Goal: Submit feedback/report problem: Submit feedback/report problem

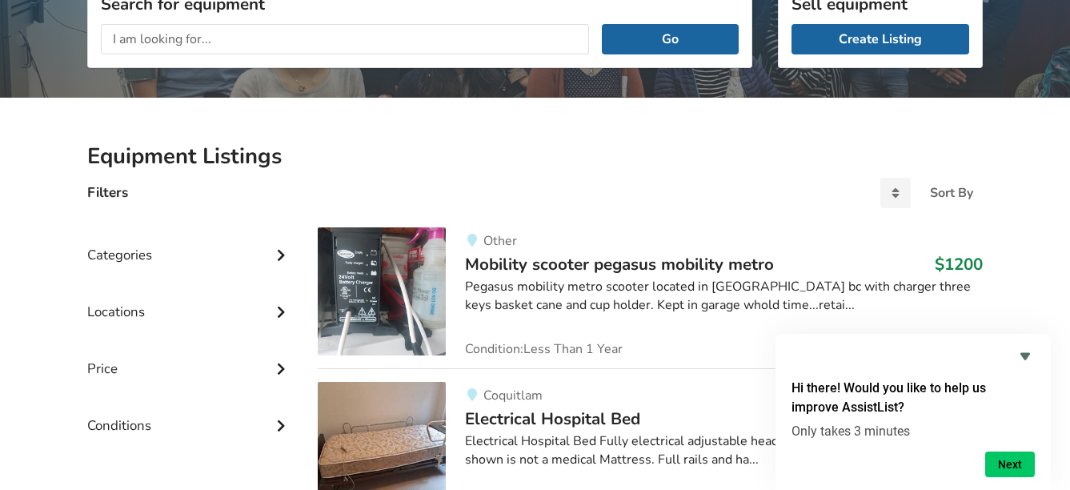
scroll to position [400, 0]
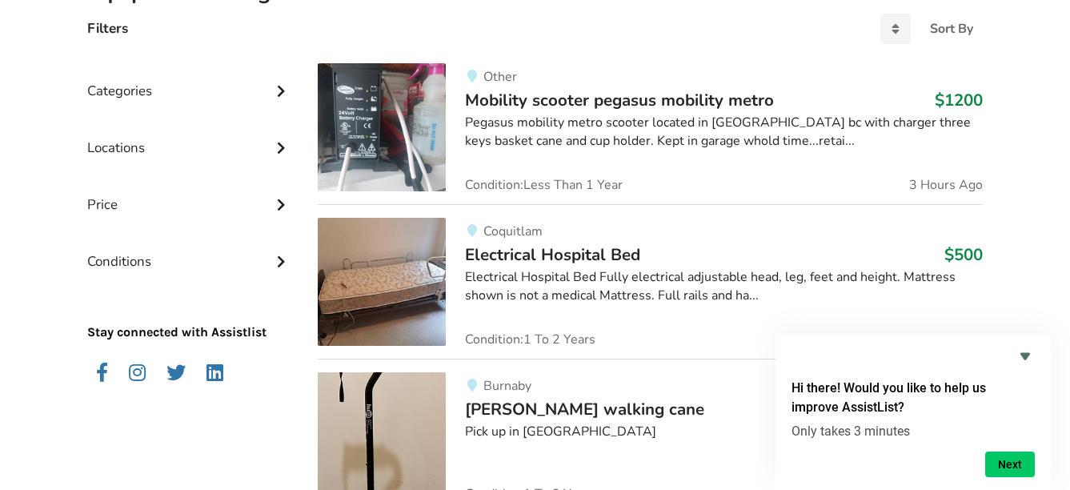
click at [276, 266] on icon at bounding box center [281, 260] width 16 height 14
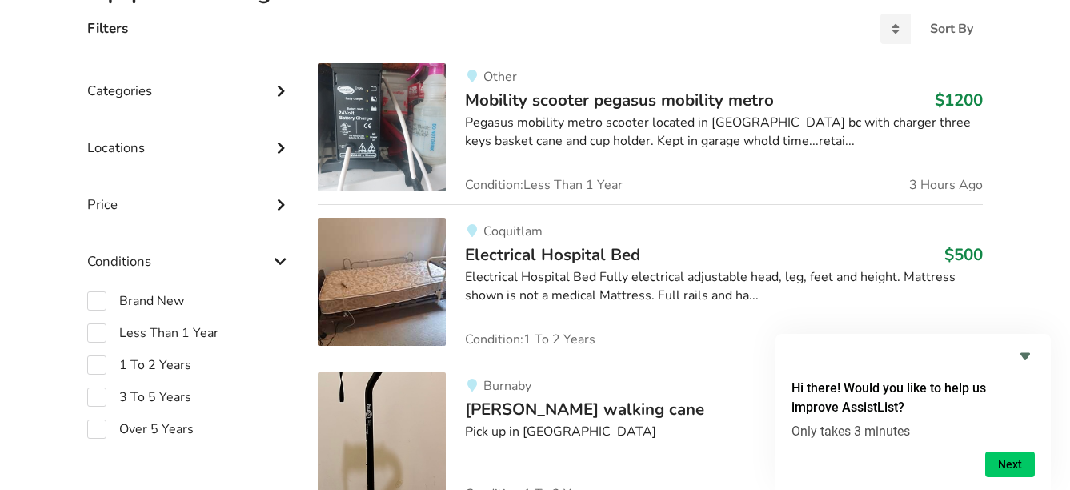
click at [279, 263] on icon at bounding box center [281, 260] width 16 height 14
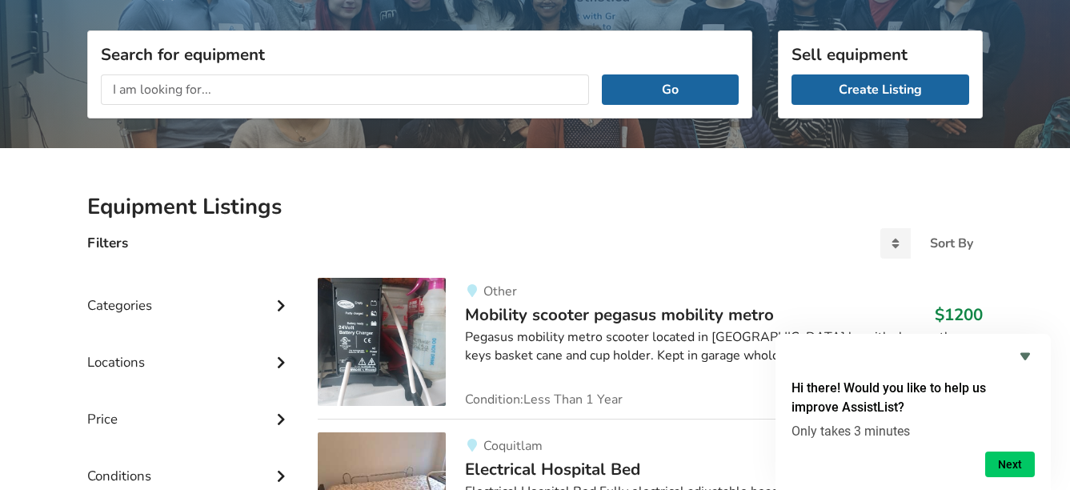
scroll to position [134, 0]
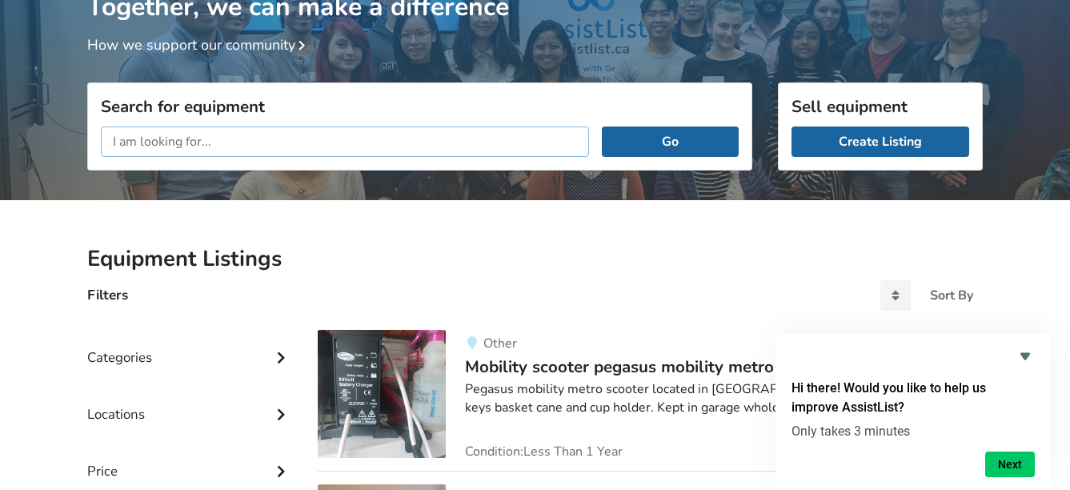
click at [126, 144] on input "text" at bounding box center [345, 141] width 488 height 30
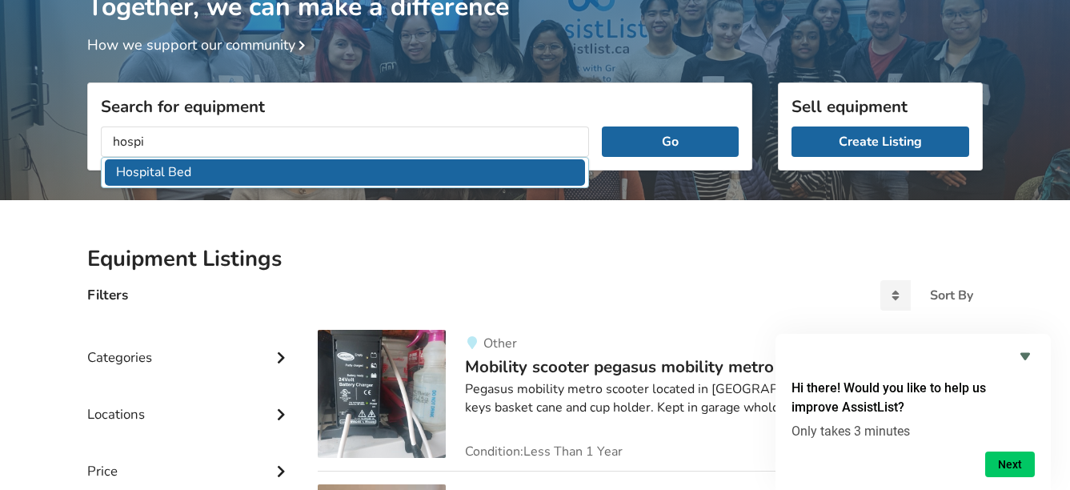
click at [170, 182] on li "Hospital Bed" at bounding box center [345, 172] width 480 height 26
type input "Hospital Bed"
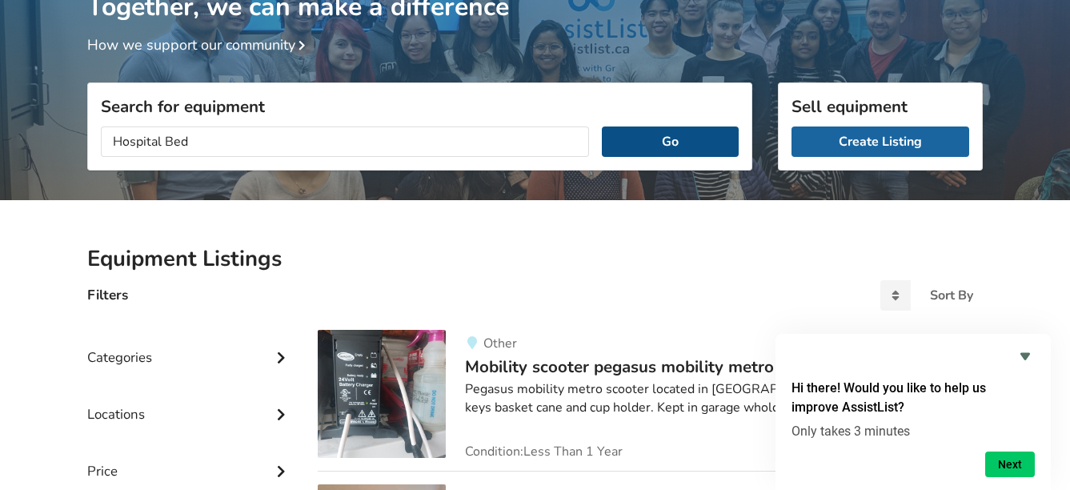
click at [674, 136] on button "Go" at bounding box center [670, 141] width 137 height 30
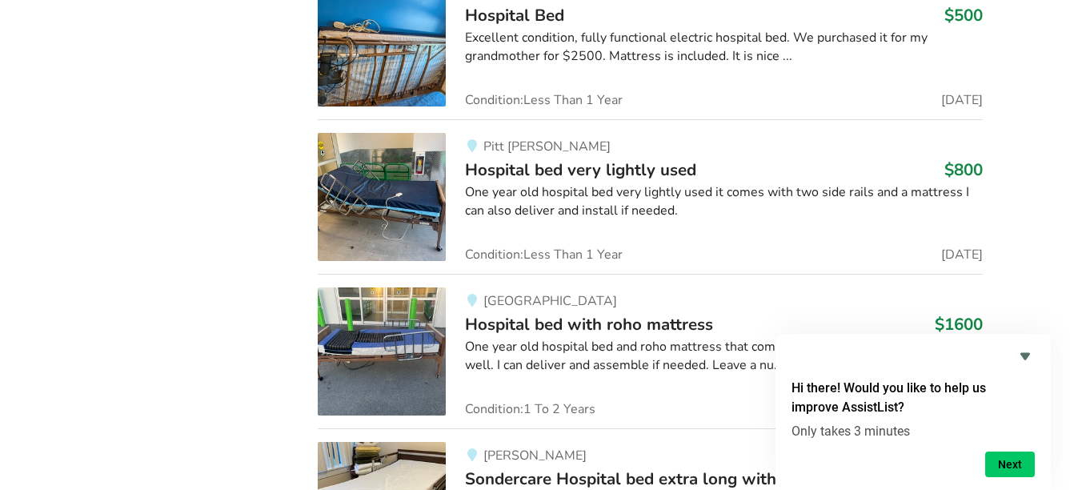
scroll to position [1868, 0]
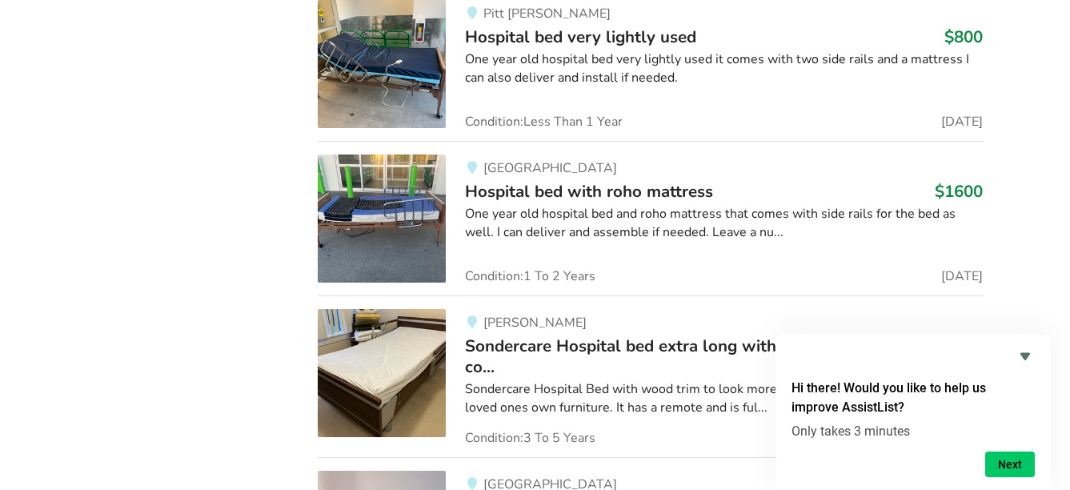
click at [385, 215] on img at bounding box center [382, 219] width 128 height 128
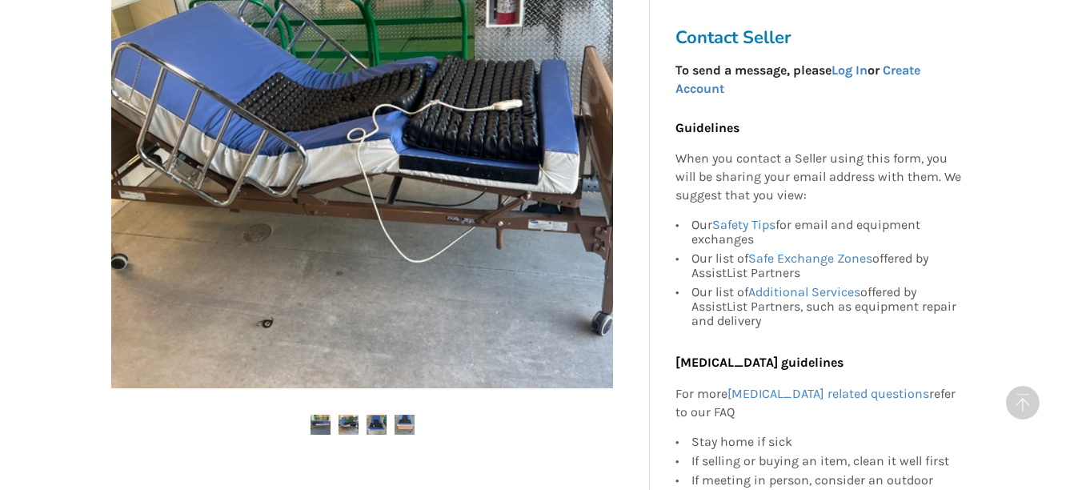
scroll to position [400, 0]
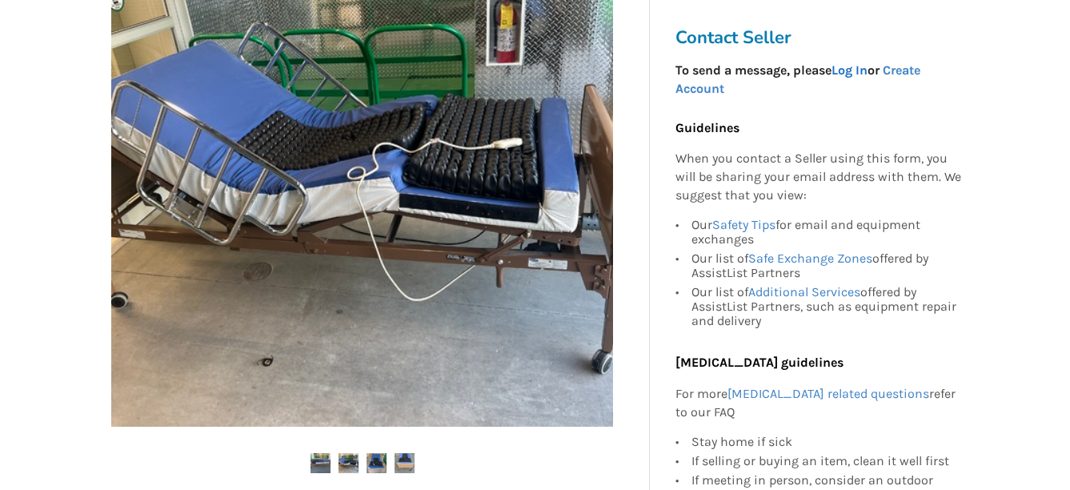
click at [856, 73] on link "Log In" at bounding box center [850, 69] width 36 height 15
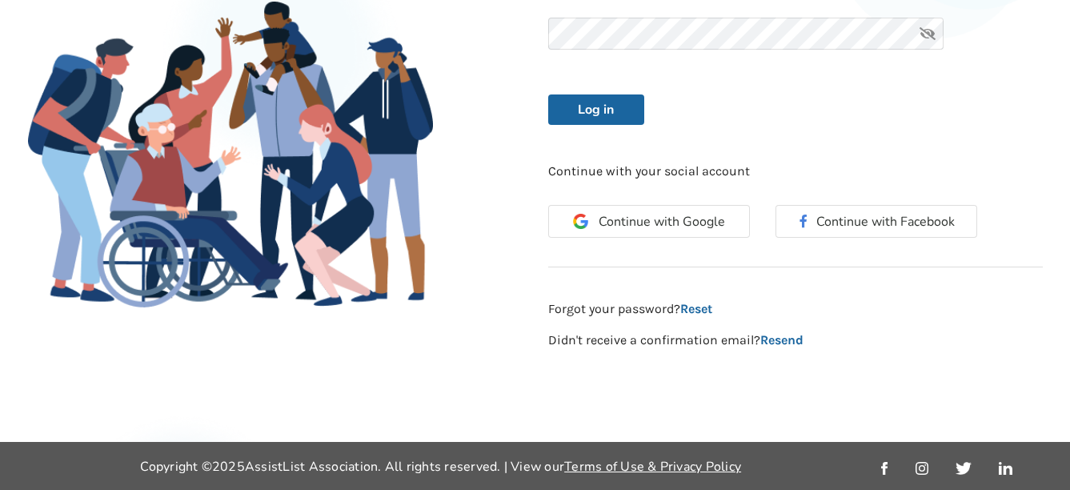
scroll to position [319, 0]
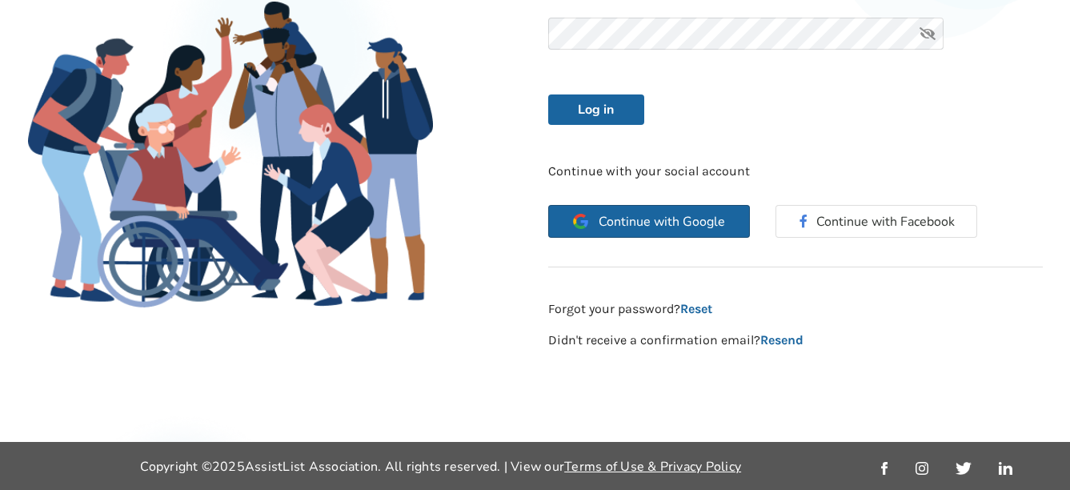
click at [659, 211] on button "Continue with Google" at bounding box center [649, 221] width 202 height 33
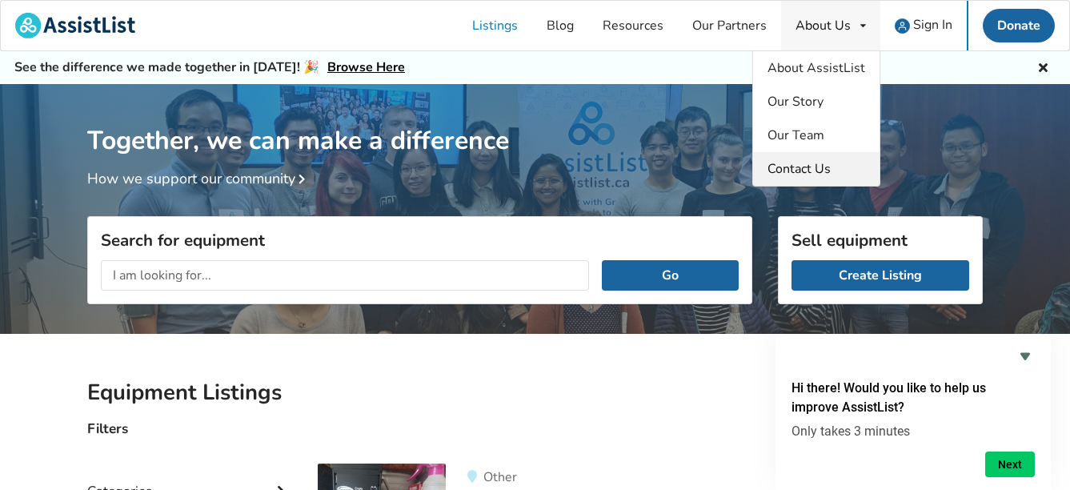
click at [805, 171] on span "Contact Us" at bounding box center [799, 169] width 63 height 18
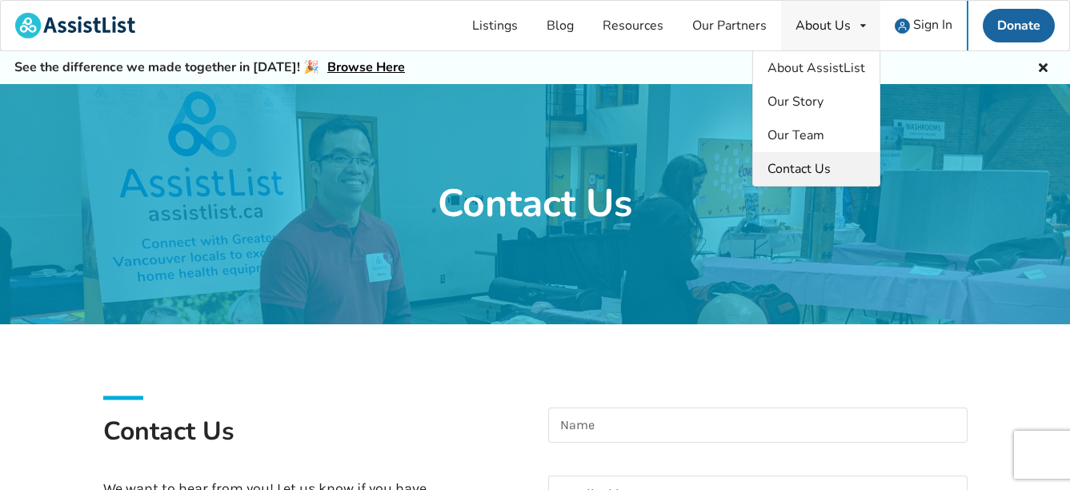
click at [805, 173] on span "Contact Us" at bounding box center [799, 169] width 63 height 18
click at [793, 169] on span "Contact Us" at bounding box center [799, 169] width 63 height 18
click at [793, 168] on span "Contact Us" at bounding box center [799, 169] width 63 height 18
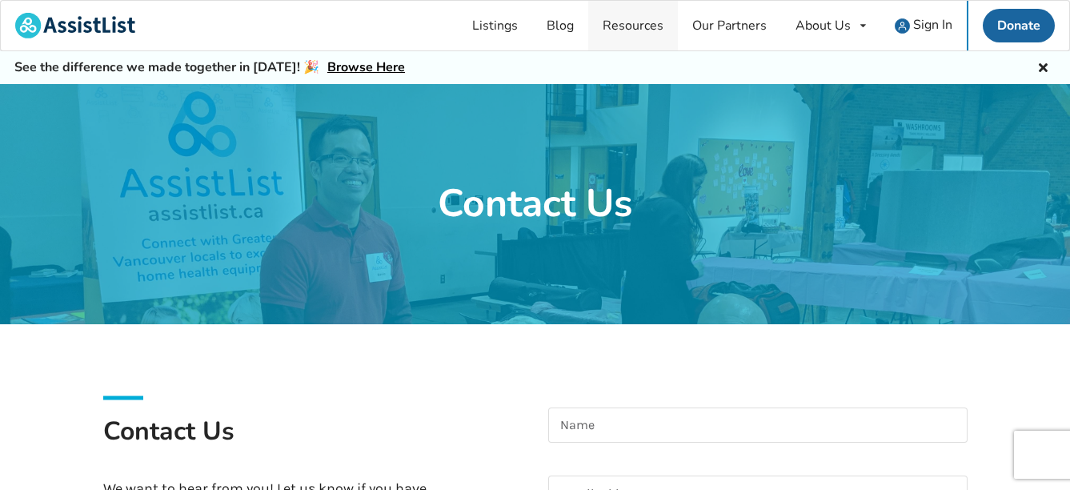
click at [632, 28] on link "Resources" at bounding box center [633, 26] width 90 height 50
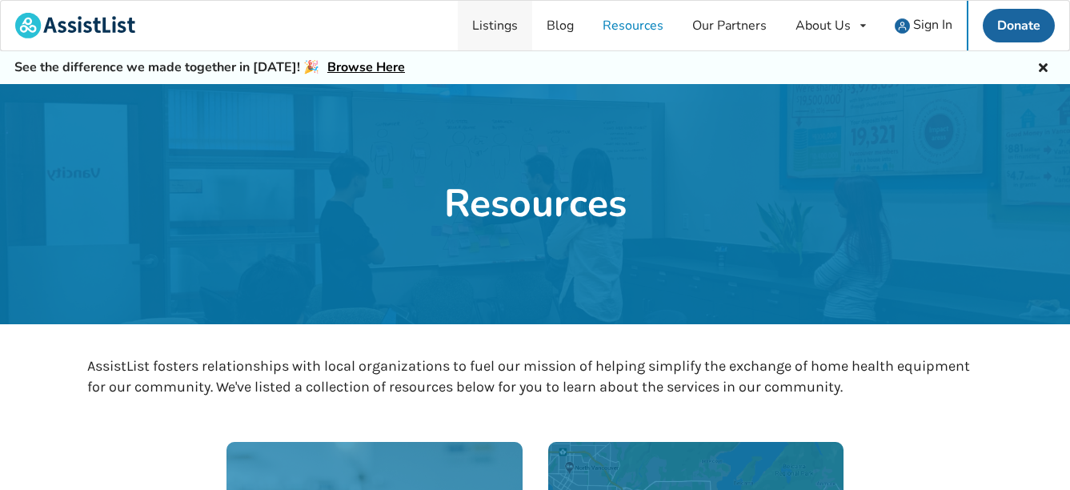
click at [498, 25] on link "Listings" at bounding box center [495, 26] width 74 height 50
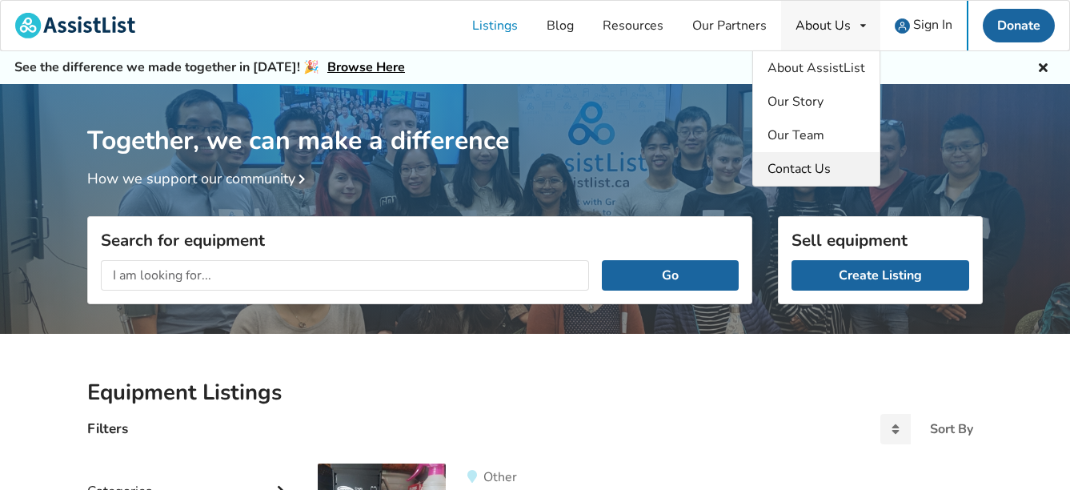
click at [817, 167] on span "Contact Us" at bounding box center [799, 169] width 63 height 18
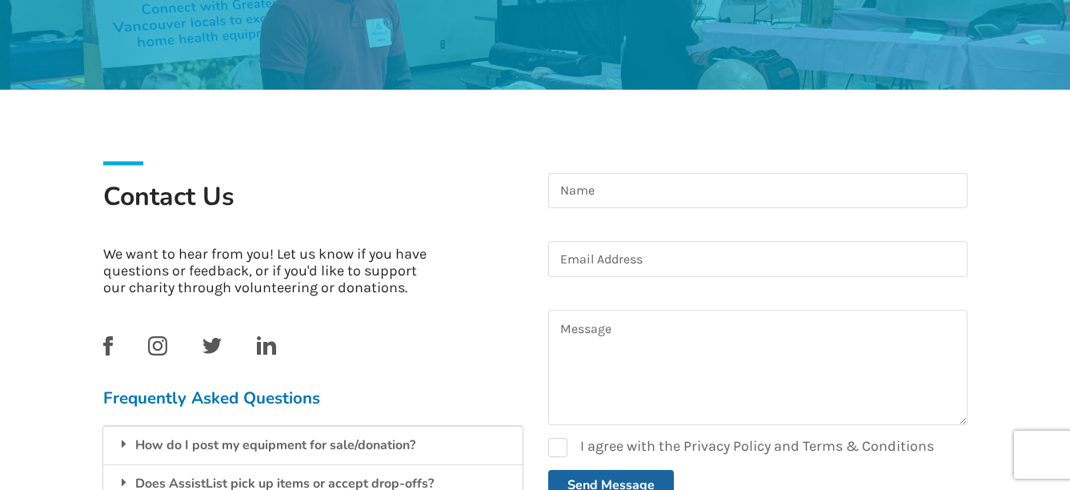
scroll to position [267, 0]
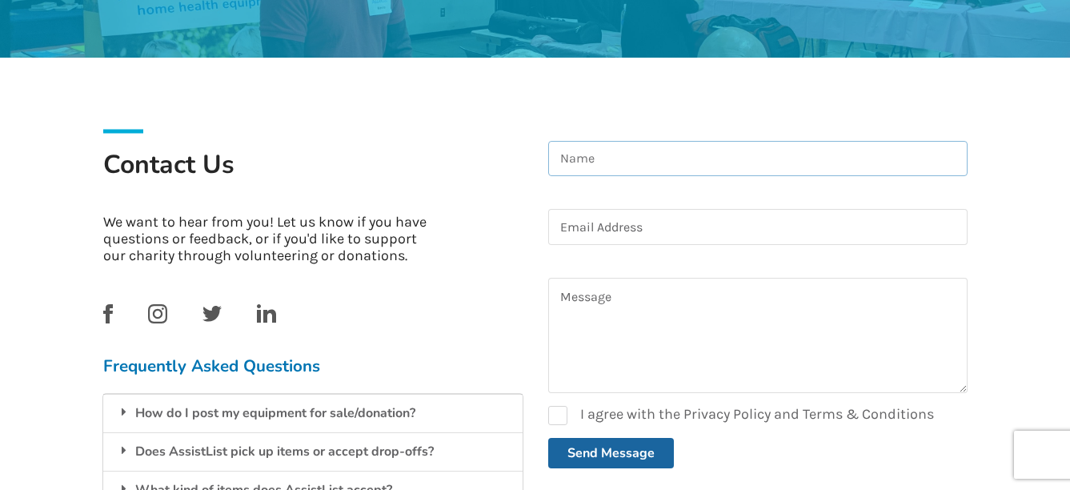
type input "[PERSON_NAME]"
type input "[EMAIL_ADDRESS][DOMAIN_NAME]"
drag, startPoint x: 826, startPoint y: 230, endPoint x: 552, endPoint y: 243, distance: 274.1
click at [552, 242] on input "[EMAIL_ADDRESS][DOMAIN_NAME]" at bounding box center [758, 227] width 420 height 36
click at [563, 229] on input "j59" at bounding box center [758, 227] width 420 height 36
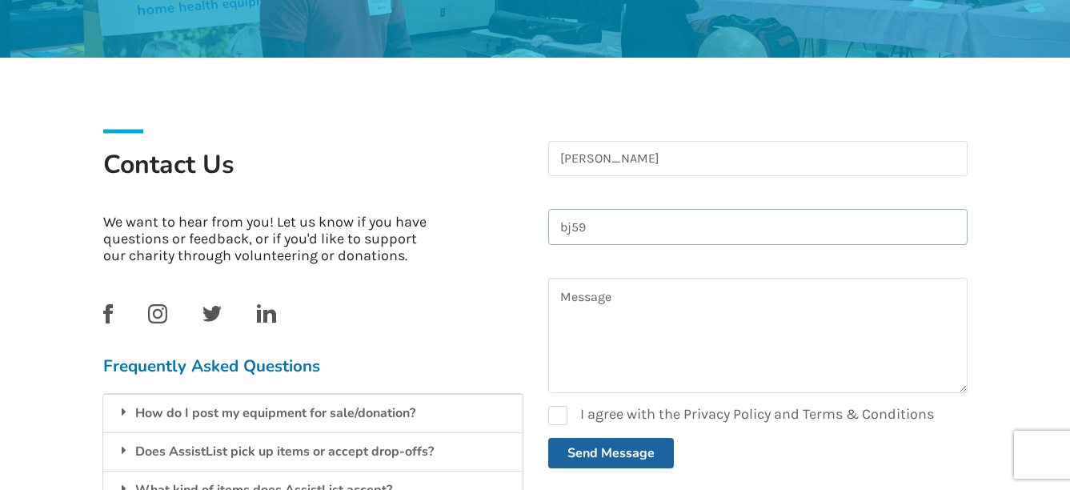
click at [595, 226] on input "bj59" at bounding box center [758, 227] width 420 height 36
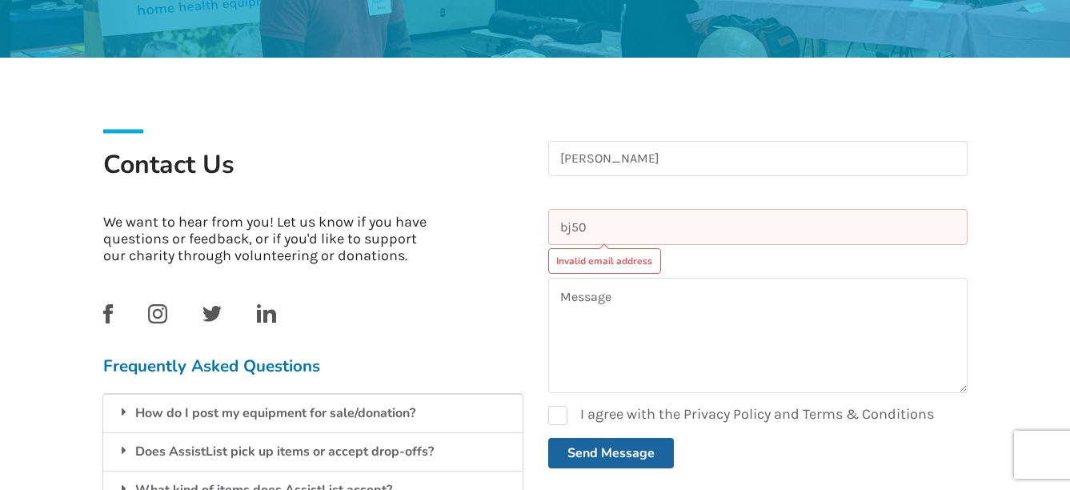
click at [592, 228] on input "bj50" at bounding box center [758, 227] width 420 height 36
type input "[EMAIL_ADDRESS][PERSON_NAME][DOMAIN_NAME]"
type input "[PERSON_NAME]"
type input "[EMAIL_ADDRESS][PERSON_NAME][DOMAIN_NAME]"
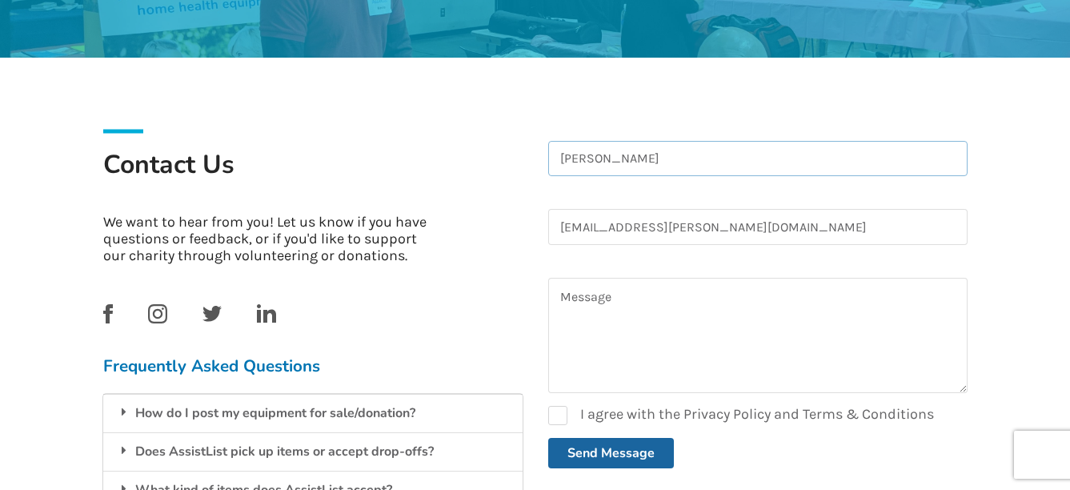
click at [580, 163] on input "[PERSON_NAME]" at bounding box center [758, 159] width 420 height 36
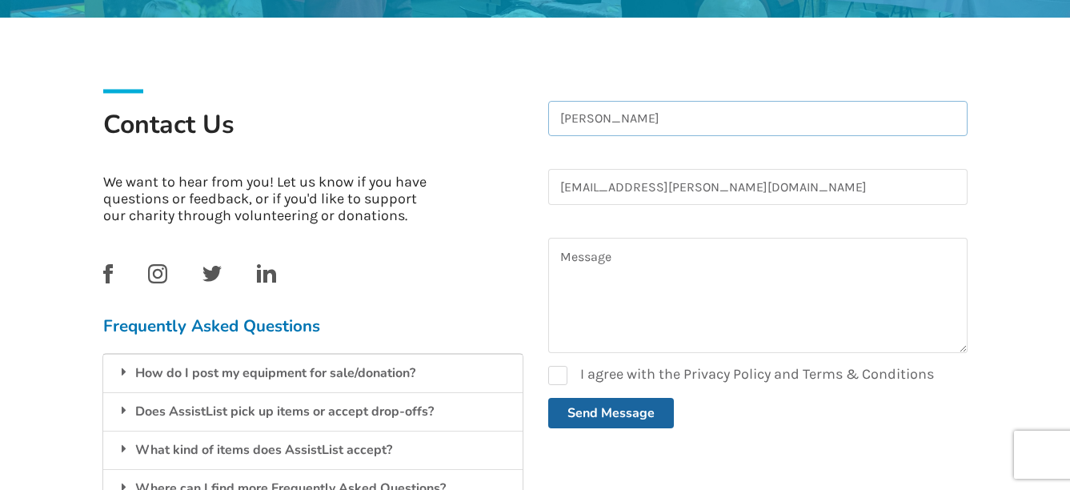
scroll to position [307, 0]
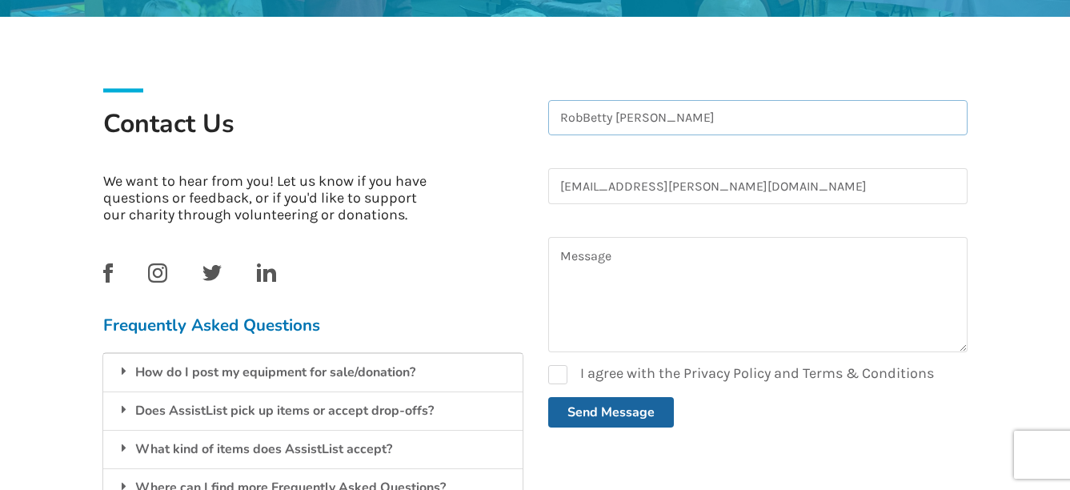
drag, startPoint x: 580, startPoint y: 118, endPoint x: 553, endPoint y: 114, distance: 27.6
click at [553, 114] on input "RobBetty [PERSON_NAME]" at bounding box center [758, 118] width 420 height 36
drag, startPoint x: 622, startPoint y: 118, endPoint x: 595, endPoint y: 118, distance: 27.2
click at [595, 118] on input "[PERSON_NAME]" at bounding box center [758, 118] width 420 height 36
type input "[PERSON_NAME]"
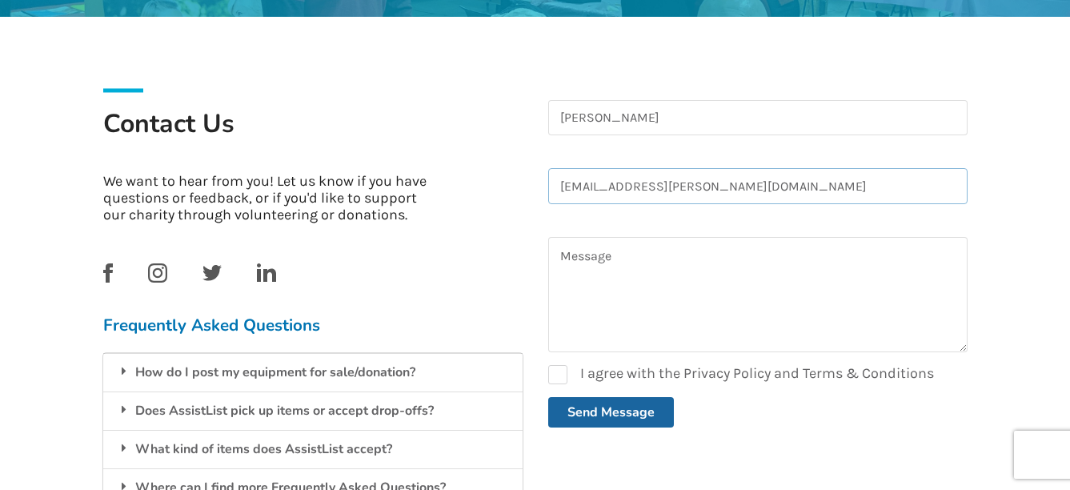
drag, startPoint x: 637, startPoint y: 187, endPoint x: 533, endPoint y: 192, distance: 104.2
click at [533, 192] on div "Contact Us We want to hear from you! Let us know if you have questions or feedb…" at bounding box center [535, 302] width 890 height 468
type input "[EMAIL_ADDRESS][PERSON_NAME][DOMAIN_NAME]"
click at [628, 265] on textarea at bounding box center [758, 294] width 420 height 115
click at [620, 253] on textarea "please call" at bounding box center [758, 294] width 420 height 115
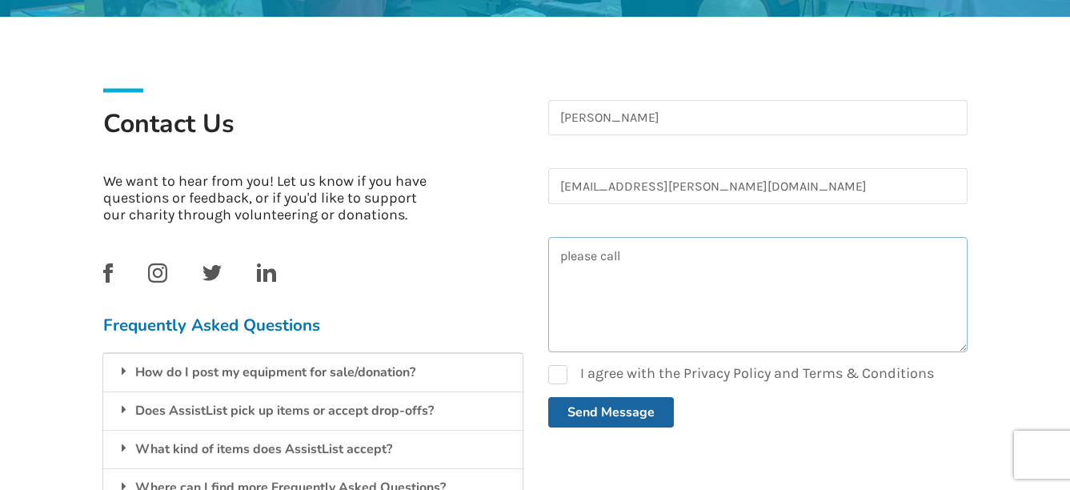
click at [560, 259] on textarea "please call" at bounding box center [758, 294] width 420 height 115
click at [610, 257] on textarea "604 6497400please call" at bounding box center [758, 294] width 420 height 115
drag, startPoint x: 647, startPoint y: 260, endPoint x: 656, endPoint y: 259, distance: 8.8
click at [656, 259] on textarea "604 649 7400please call" at bounding box center [758, 294] width 420 height 115
click at [657, 259] on textarea "604 649 7400please call" at bounding box center [758, 294] width 420 height 115
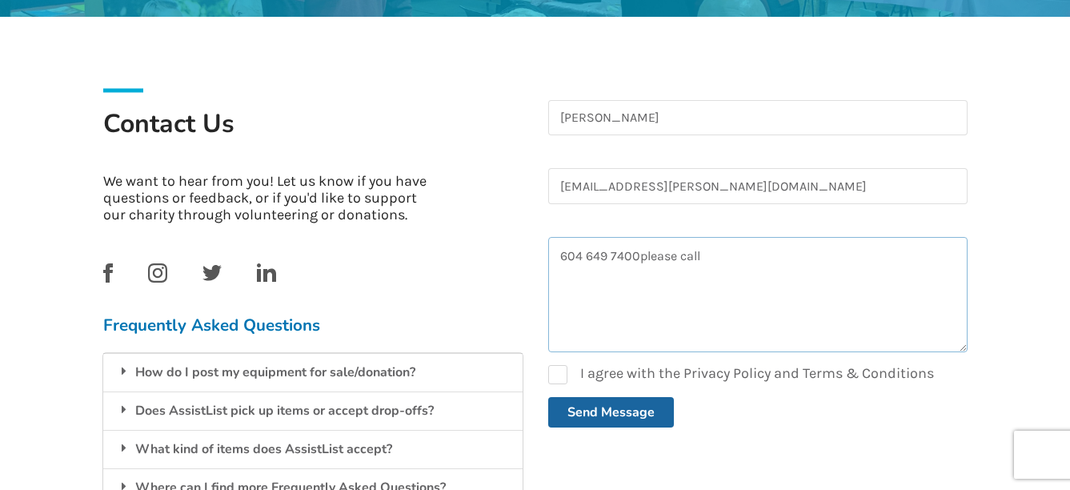
click at [640, 255] on textarea "604 649 7400please call" at bounding box center [758, 294] width 420 height 115
type textarea "[PHONE_NUMBER] please call"
click at [600, 410] on button "Send Message" at bounding box center [611, 412] width 126 height 30
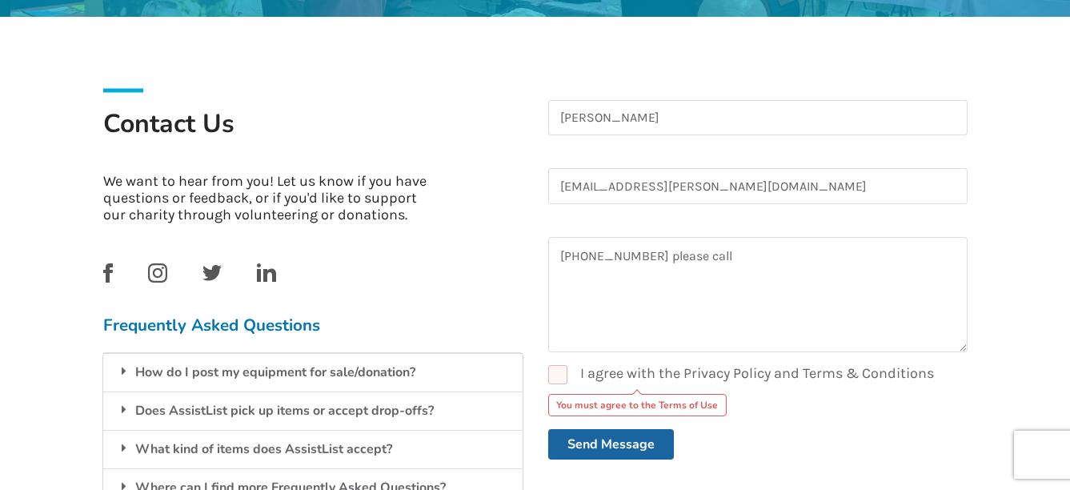
click at [568, 377] on label "I agree with the Privacy Policy and Terms & Conditions" at bounding box center [741, 374] width 386 height 19
checkbox input "true"
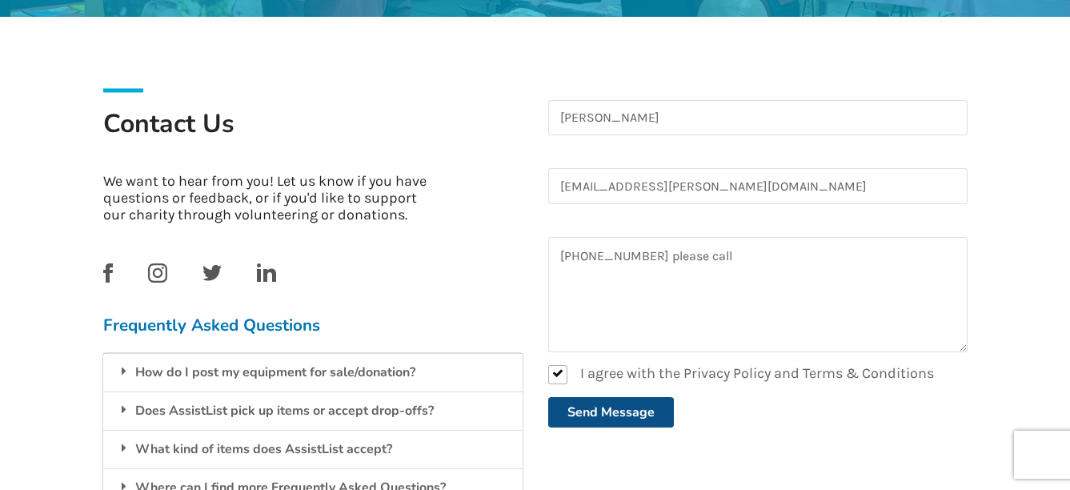
click at [612, 406] on button "Send Message" at bounding box center [611, 412] width 126 height 30
checkbox input "false"
